Goal: Check status: Check status

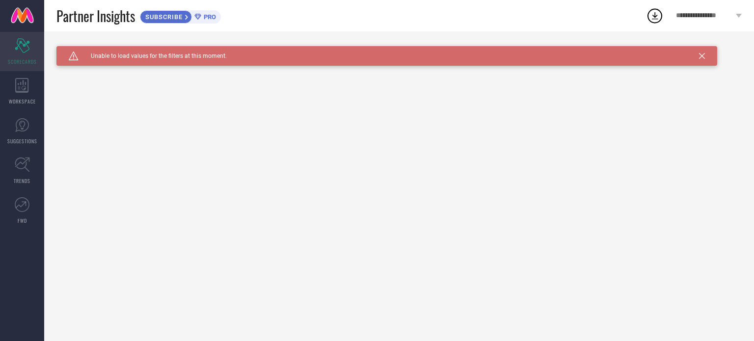
click at [29, 54] on div "Scorecard SCORECARDS" at bounding box center [22, 51] width 44 height 39
click at [24, 99] on span "WORKSPACE" at bounding box center [22, 101] width 27 height 7
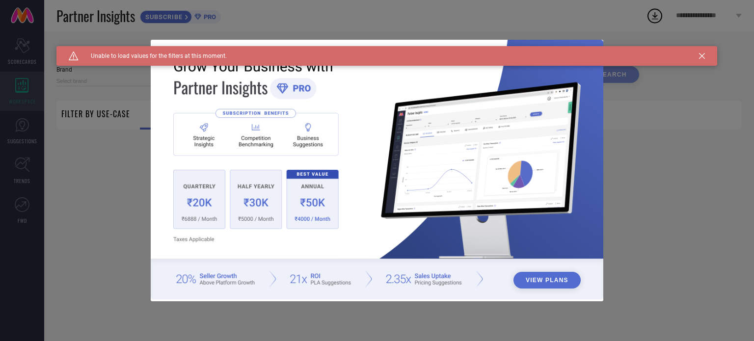
type input "1 STOP FASHION"
type input "All"
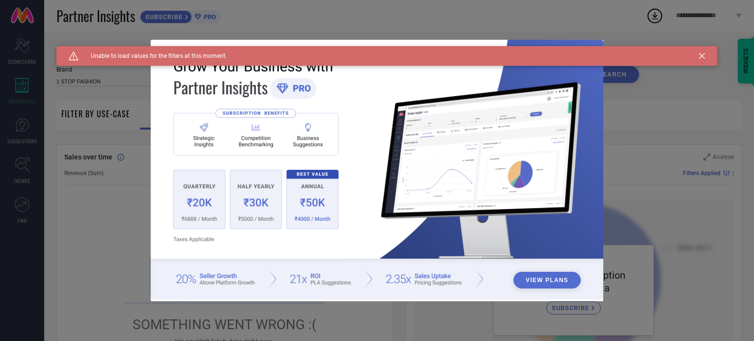
click at [21, 136] on div "View Plans" at bounding box center [377, 170] width 754 height 341
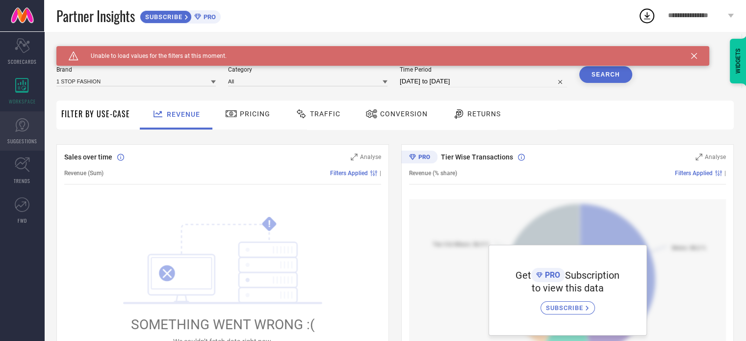
click at [17, 135] on link "SUGGESTIONS" at bounding box center [22, 130] width 44 height 39
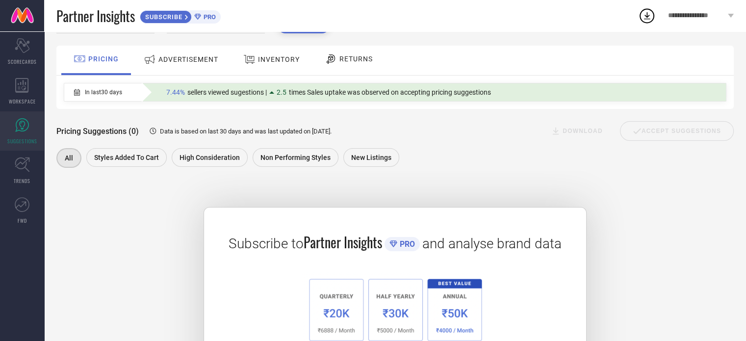
scroll to position [142, 0]
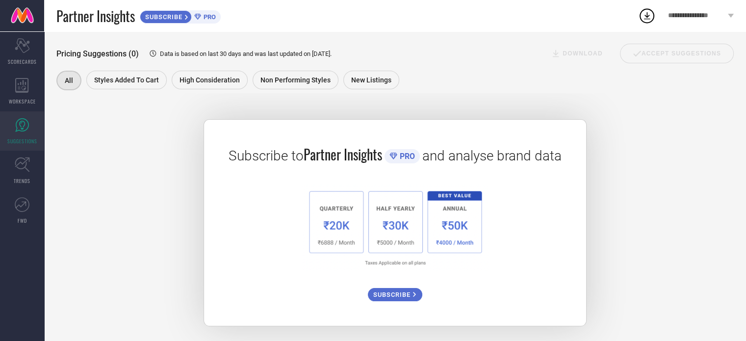
drag, startPoint x: 33, startPoint y: 55, endPoint x: 53, endPoint y: 56, distance: 19.7
click at [33, 55] on div "Scorecard SCORECARDS" at bounding box center [22, 51] width 44 height 39
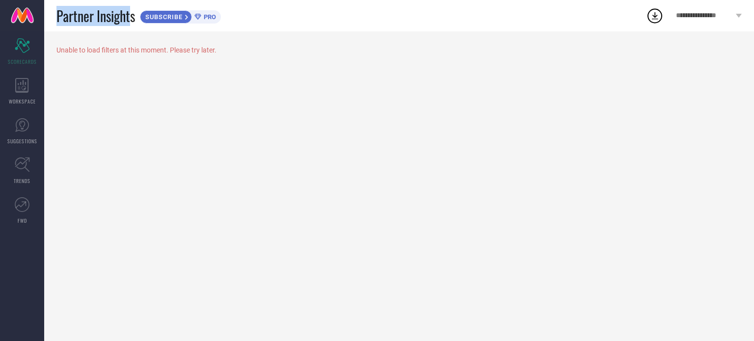
drag, startPoint x: 57, startPoint y: 16, endPoint x: 133, endPoint y: 13, distance: 75.1
click at [133, 13] on span "Partner Insights" at bounding box center [95, 16] width 79 height 20
click at [22, 19] on link at bounding box center [22, 15] width 44 height 31
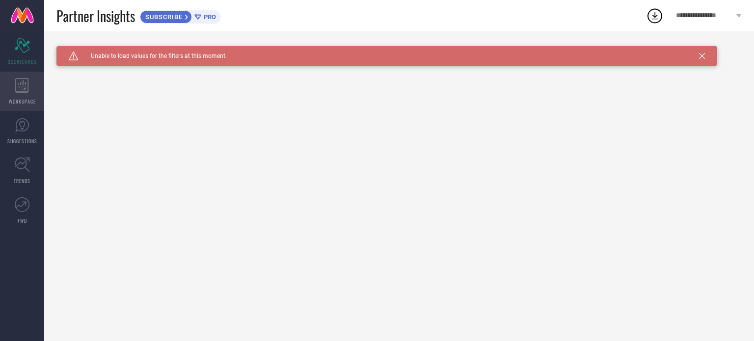
click at [23, 89] on icon at bounding box center [21, 85] width 13 height 15
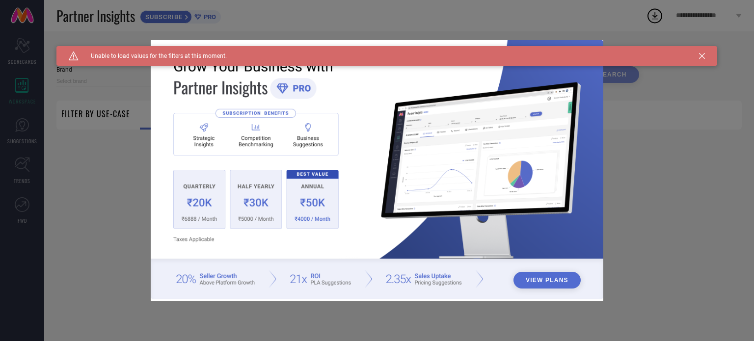
type input "1 STOP FASHION"
type input "All"
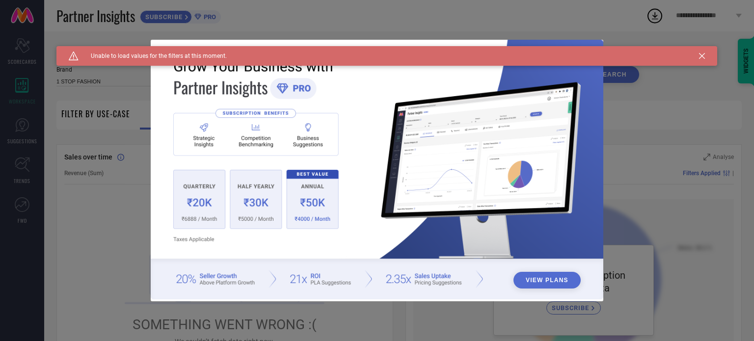
click at [700, 55] on icon at bounding box center [702, 56] width 6 height 6
